Goal: Transaction & Acquisition: Purchase product/service

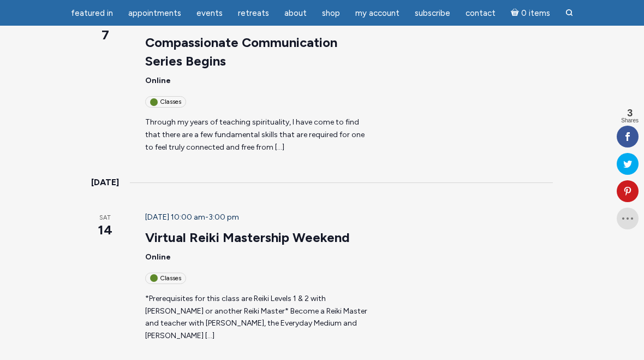
scroll to position [1110, 0]
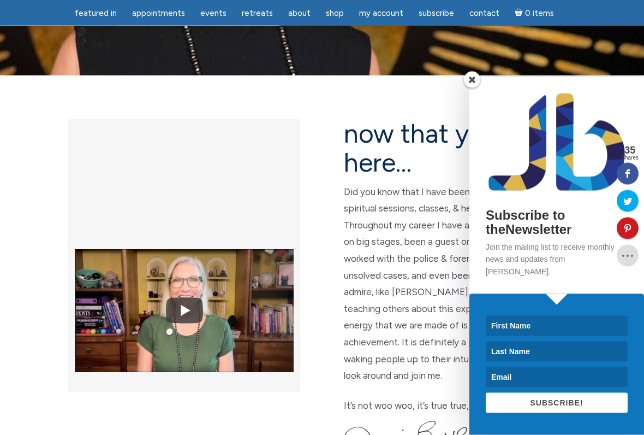
scroll to position [220, 0]
click at [483, 91] on div "Subscribe to theNewsletter Join the mailing list to receive monthly news and up…" at bounding box center [557, 185] width 175 height 217
click at [470, 88] on span at bounding box center [472, 80] width 16 height 16
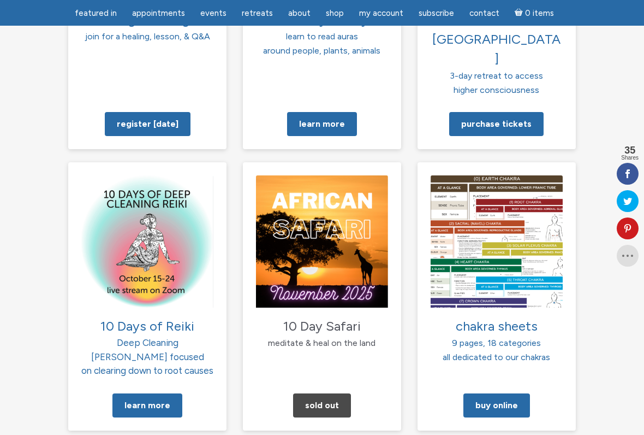
scroll to position [1050, 0]
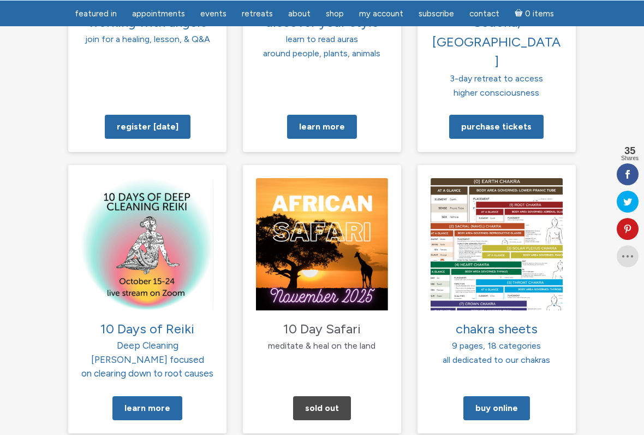
click at [508, 185] on img at bounding box center [497, 243] width 132 height 132
click at [502, 223] on img at bounding box center [497, 243] width 132 height 132
click at [495, 320] on span "chakra sheets" at bounding box center [497, 328] width 82 height 16
click at [508, 320] on span "chakra sheets" at bounding box center [497, 328] width 82 height 16
click at [509, 320] on span "chakra sheets" at bounding box center [497, 328] width 82 height 16
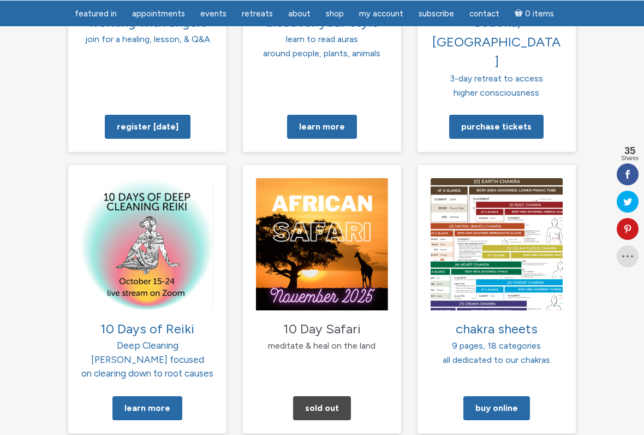
click at [506, 318] on p "chakra sheets 9 pages, 18 categories all dedicated to our chakras" at bounding box center [497, 342] width 132 height 48
click at [503, 235] on img at bounding box center [497, 243] width 132 height 132
click at [501, 320] on span "chakra sheets" at bounding box center [497, 328] width 82 height 16
click at [507, 244] on img at bounding box center [497, 243] width 132 height 132
click at [508, 239] on img at bounding box center [497, 243] width 132 height 132
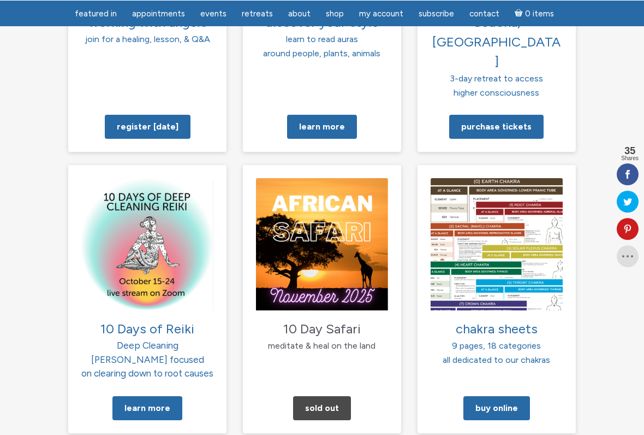
click at [503, 242] on img at bounding box center [497, 243] width 132 height 132
click at [501, 240] on img at bounding box center [497, 243] width 132 height 132
click at [491, 244] on img at bounding box center [497, 243] width 132 height 132
click at [494, 242] on img at bounding box center [497, 243] width 132 height 132
click at [499, 359] on link "Buy Online" at bounding box center [497, 407] width 67 height 24
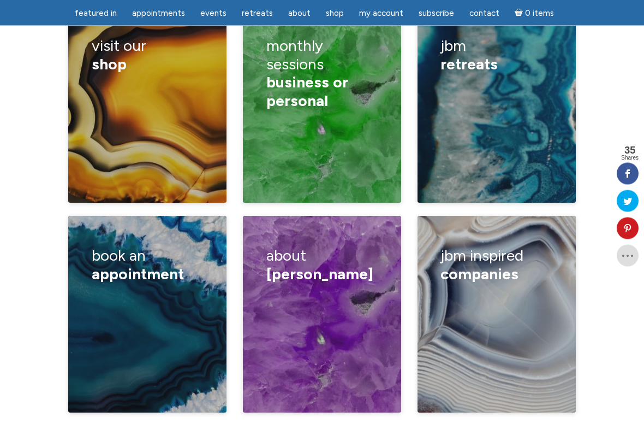
scroll to position [1835, 0]
click at [147, 264] on span "appointment" at bounding box center [138, 273] width 92 height 19
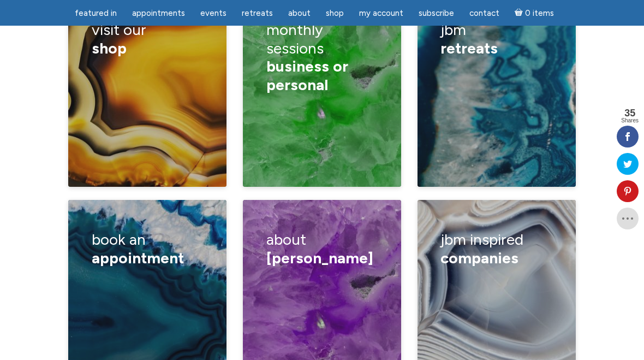
scroll to position [1838, 0]
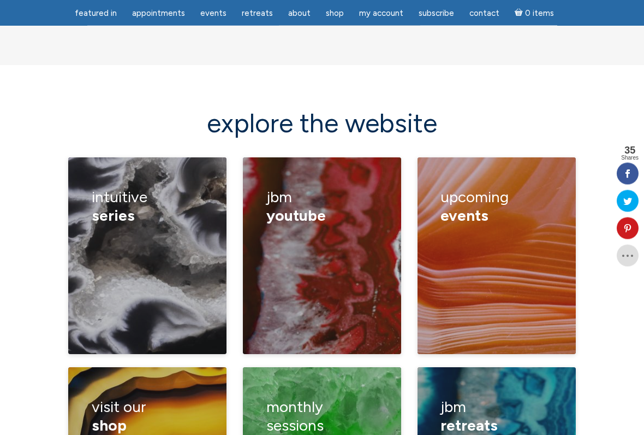
scroll to position [1478, 0]
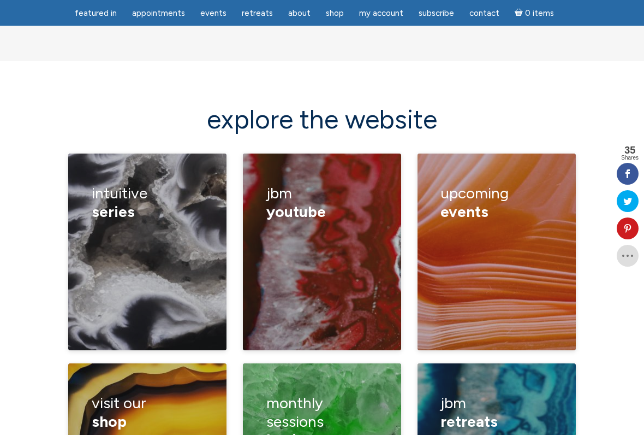
click at [171, 176] on h3 "Intuitive series" at bounding box center [148, 202] width 112 height 52
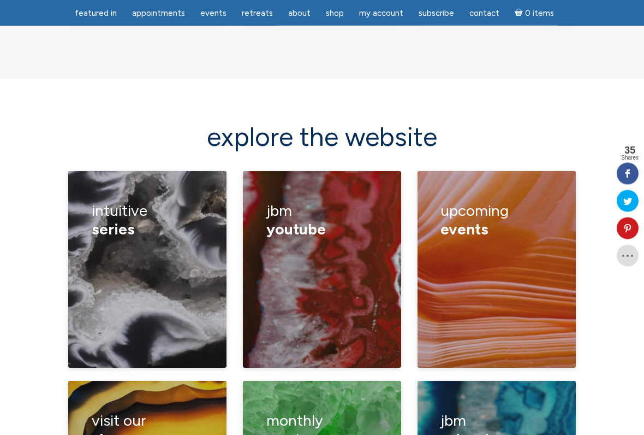
scroll to position [1461, 0]
click at [345, 246] on div "Membership Videos Community Monthly Energy Updates" at bounding box center [322, 284] width 112 height 76
click at [485, 220] on span "events" at bounding box center [465, 229] width 48 height 19
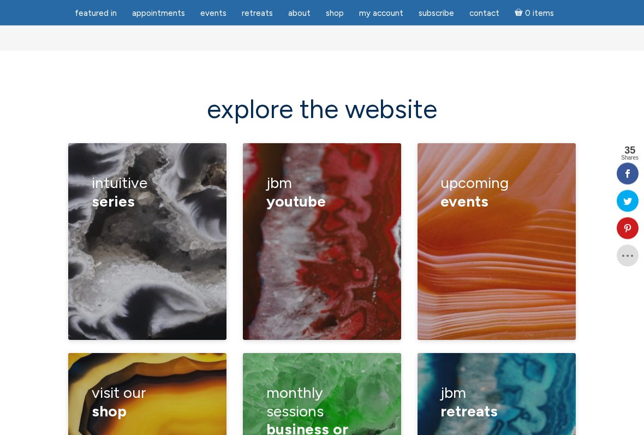
scroll to position [1492, 0]
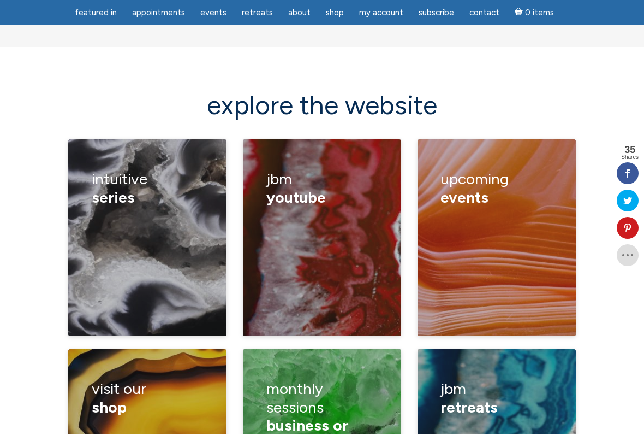
click at [344, 219] on link "classes" at bounding box center [329, 224] width 29 height 10
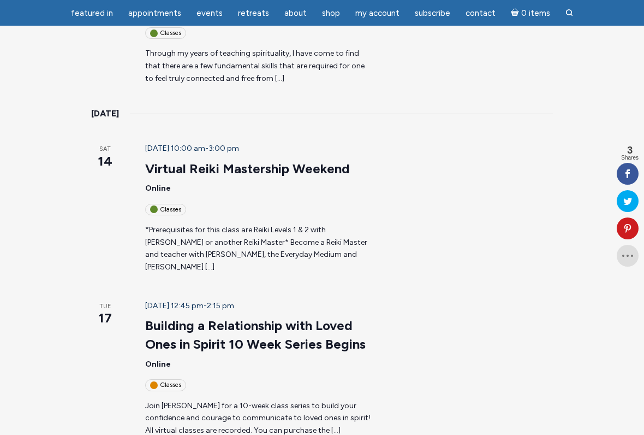
scroll to position [1174, 0]
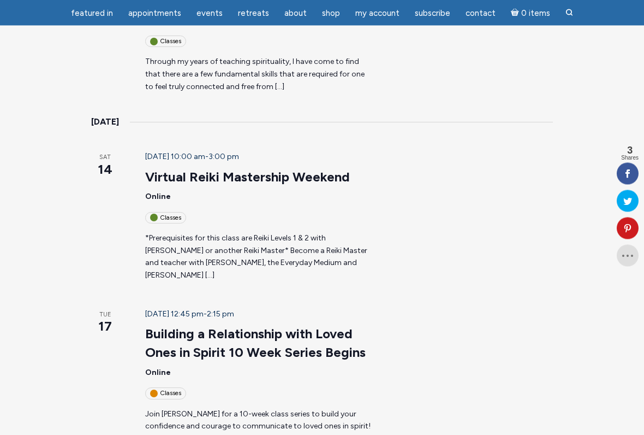
click at [223, 359] on p "Join Jamie Butler for a 10-week class series to build your confidence and coura…" at bounding box center [259, 426] width 229 height 37
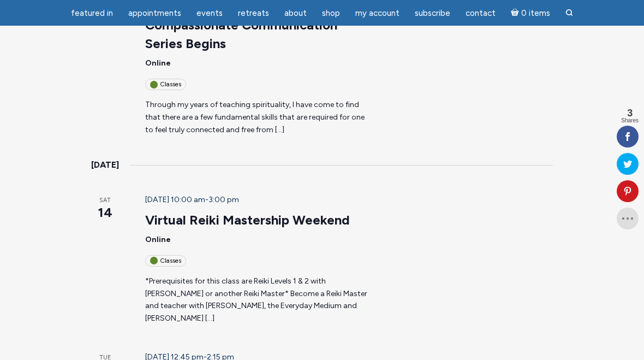
scroll to position [1130, 0]
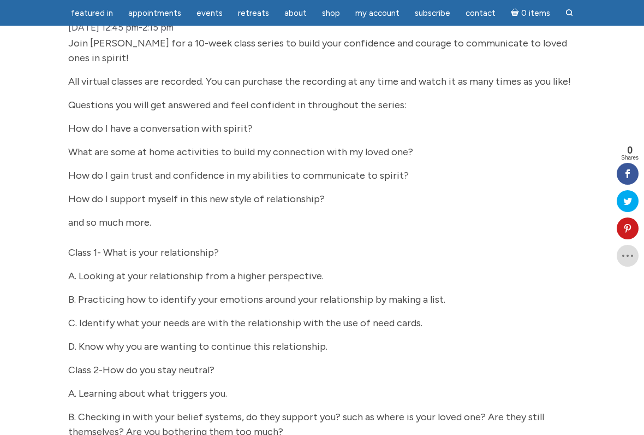
scroll to position [183, 0]
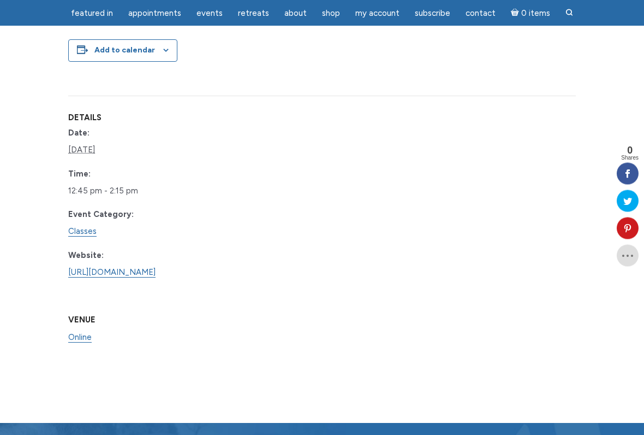
click at [156, 278] on link "[URL][DOMAIN_NAME]" at bounding box center [111, 273] width 87 height 10
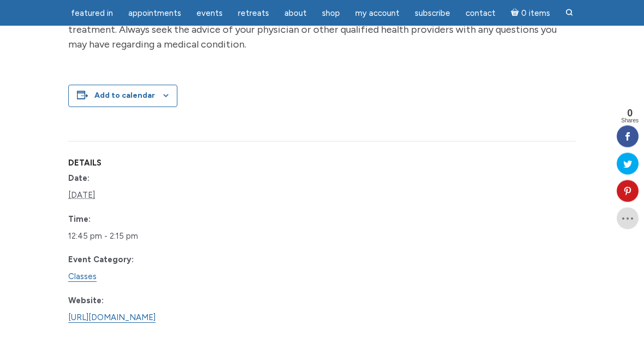
scroll to position [1517, 0]
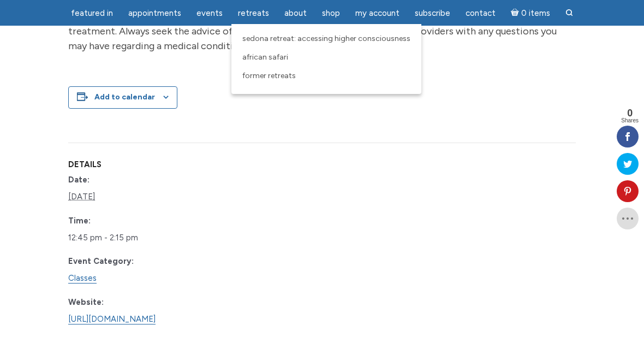
click at [352, 39] on span "Sedona Retreat: Accessing Higher Consciousness" at bounding box center [326, 38] width 168 height 9
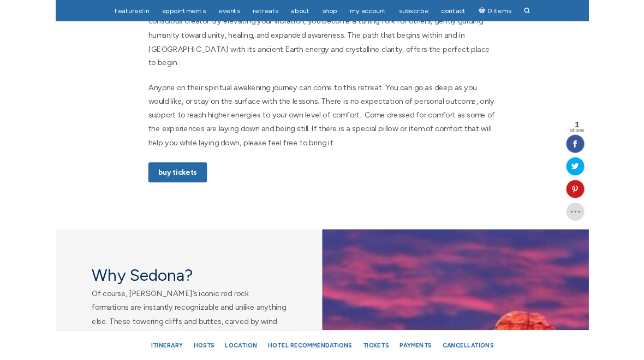
scroll to position [718, 0]
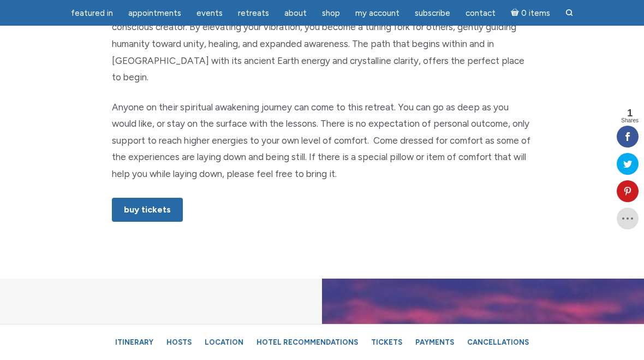
click at [146, 198] on link "Buy Tickets" at bounding box center [147, 210] width 71 height 24
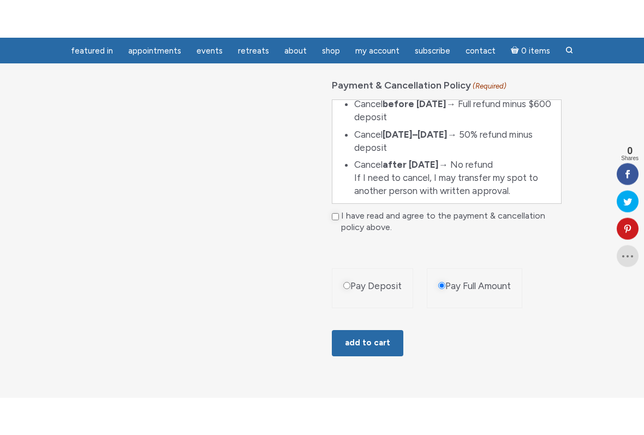
scroll to position [799, 0]
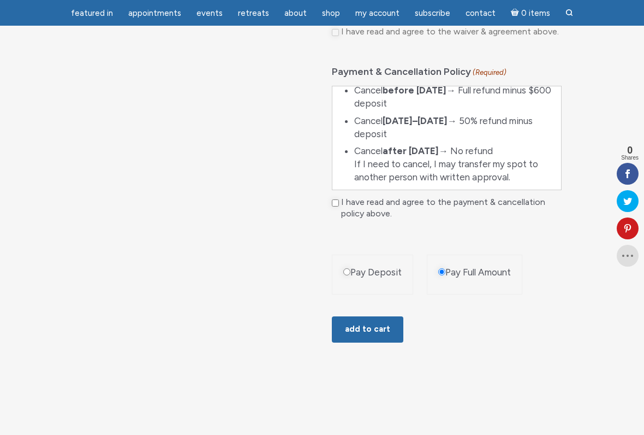
click at [504, 266] on label "Pay Full Amount" at bounding box center [479, 272] width 66 height 13
click at [446, 268] on input "Pay Full Amount" at bounding box center [441, 271] width 7 height 7
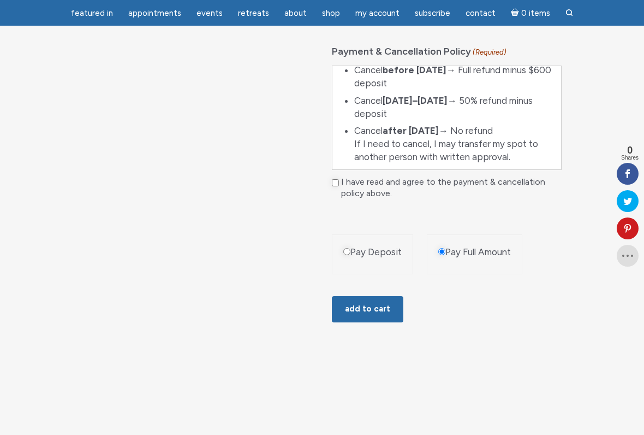
scroll to position [825, 0]
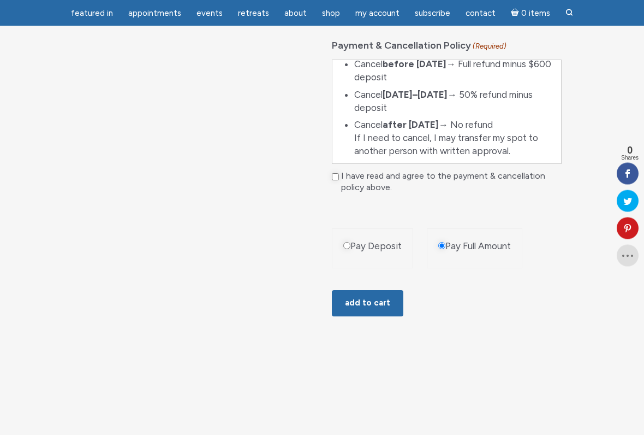
click at [500, 242] on label "Pay Full Amount" at bounding box center [479, 246] width 66 height 13
click at [446, 242] on input "Pay Full Amount" at bounding box center [441, 245] width 7 height 7
click at [379, 291] on button "Add to cart" at bounding box center [368, 304] width 72 height 26
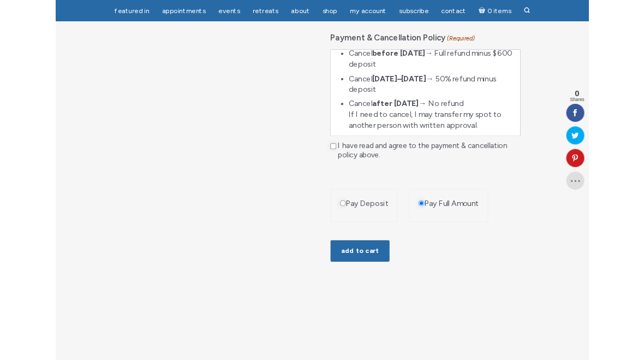
scroll to position [856, 0]
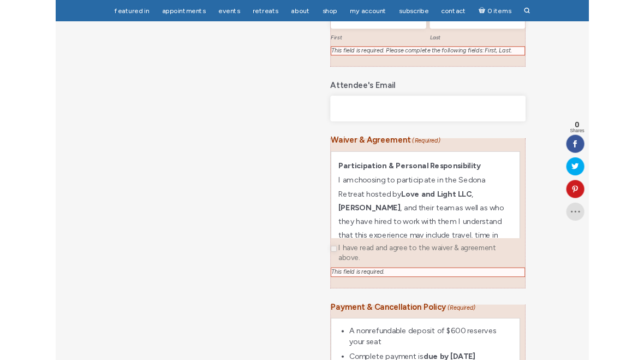
scroll to position [657, 0]
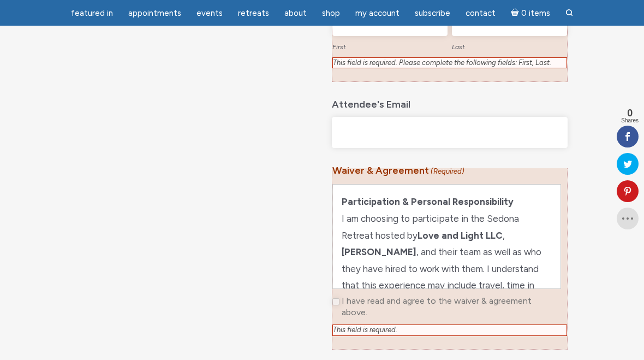
click at [478, 235] on p "Participation & Personal Responsibility I am choosing to participate in the Sed…" at bounding box center [447, 260] width 210 height 134
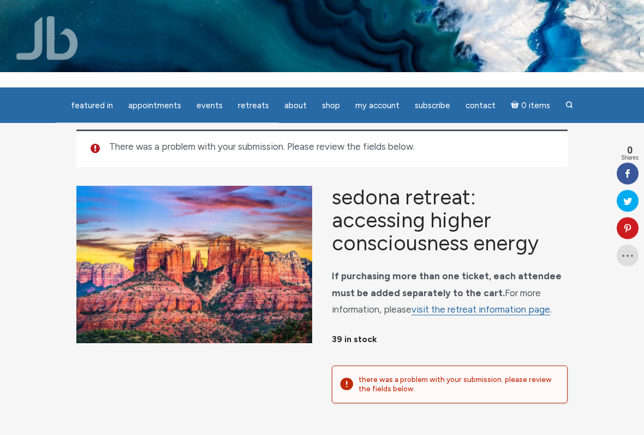
scroll to position [20, 0]
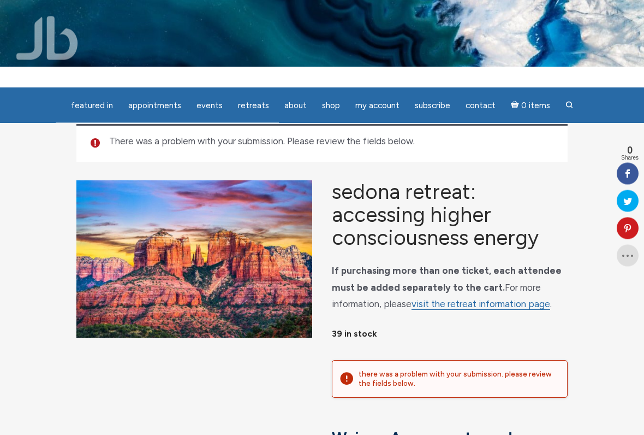
click at [473, 228] on h1 "Sedona Retreat: Accessing Higher Consciousness Energy" at bounding box center [450, 215] width 236 height 69
click at [459, 216] on h1 "Sedona Retreat: Accessing Higher Consciousness Energy" at bounding box center [450, 215] width 236 height 69
click at [482, 310] on link "visit the retreat information page" at bounding box center [481, 304] width 139 height 11
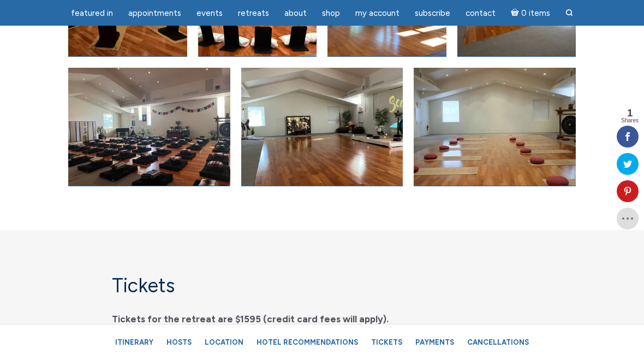
scroll to position [5511, 0]
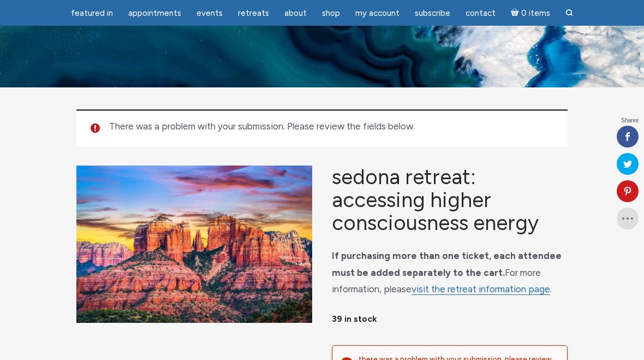
scroll to position [51, 0]
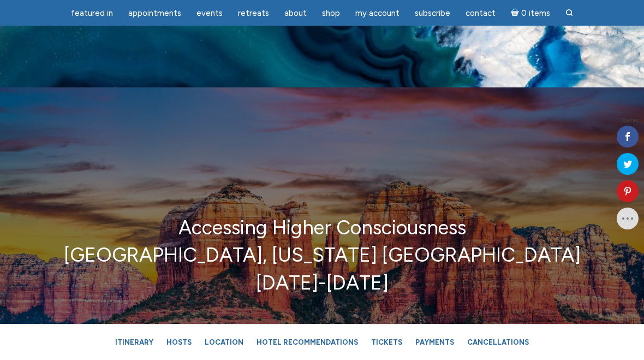
scroll to position [718, 0]
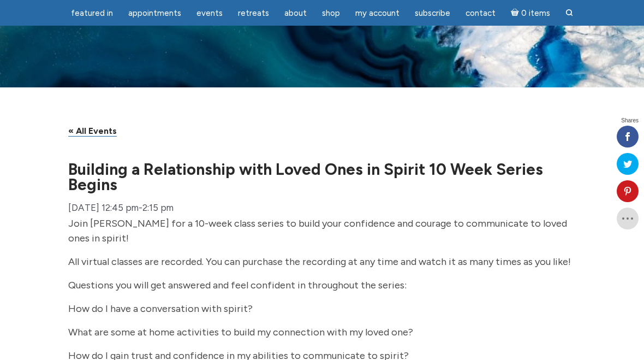
scroll to position [1517, 0]
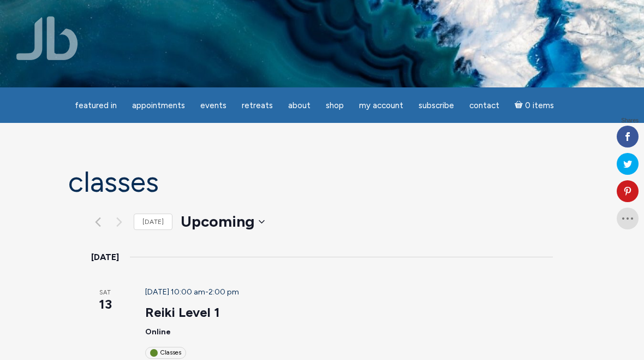
scroll to position [1130, 0]
